Goal: Task Accomplishment & Management: Manage account settings

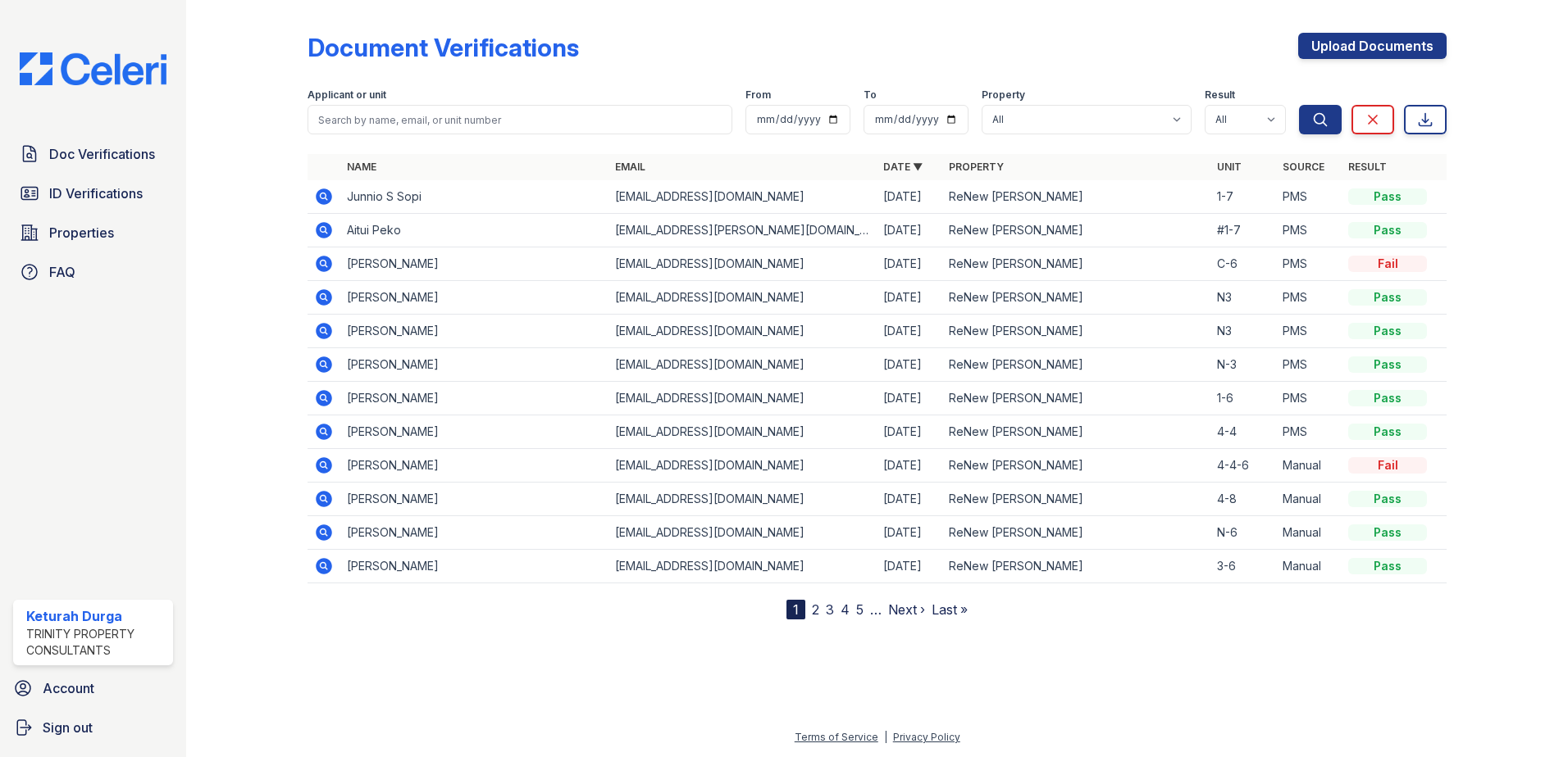
click at [326, 227] on icon at bounding box center [323, 230] width 17 height 17
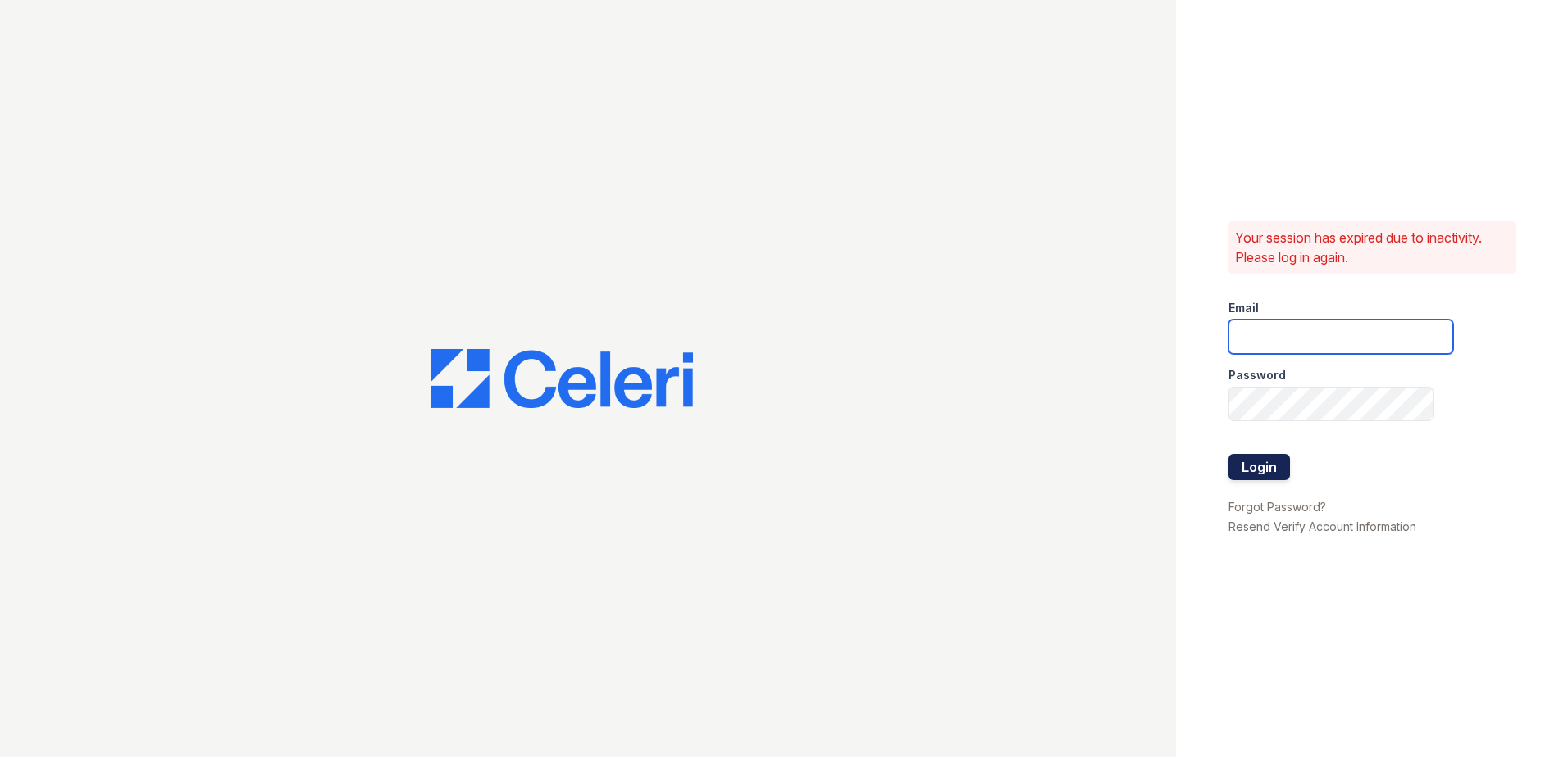
type input "[EMAIL_ADDRESS][DOMAIN_NAME]"
click at [1282, 455] on button "Login" at bounding box center [1260, 467] width 62 height 26
